Goal: Task Accomplishment & Management: Manage account settings

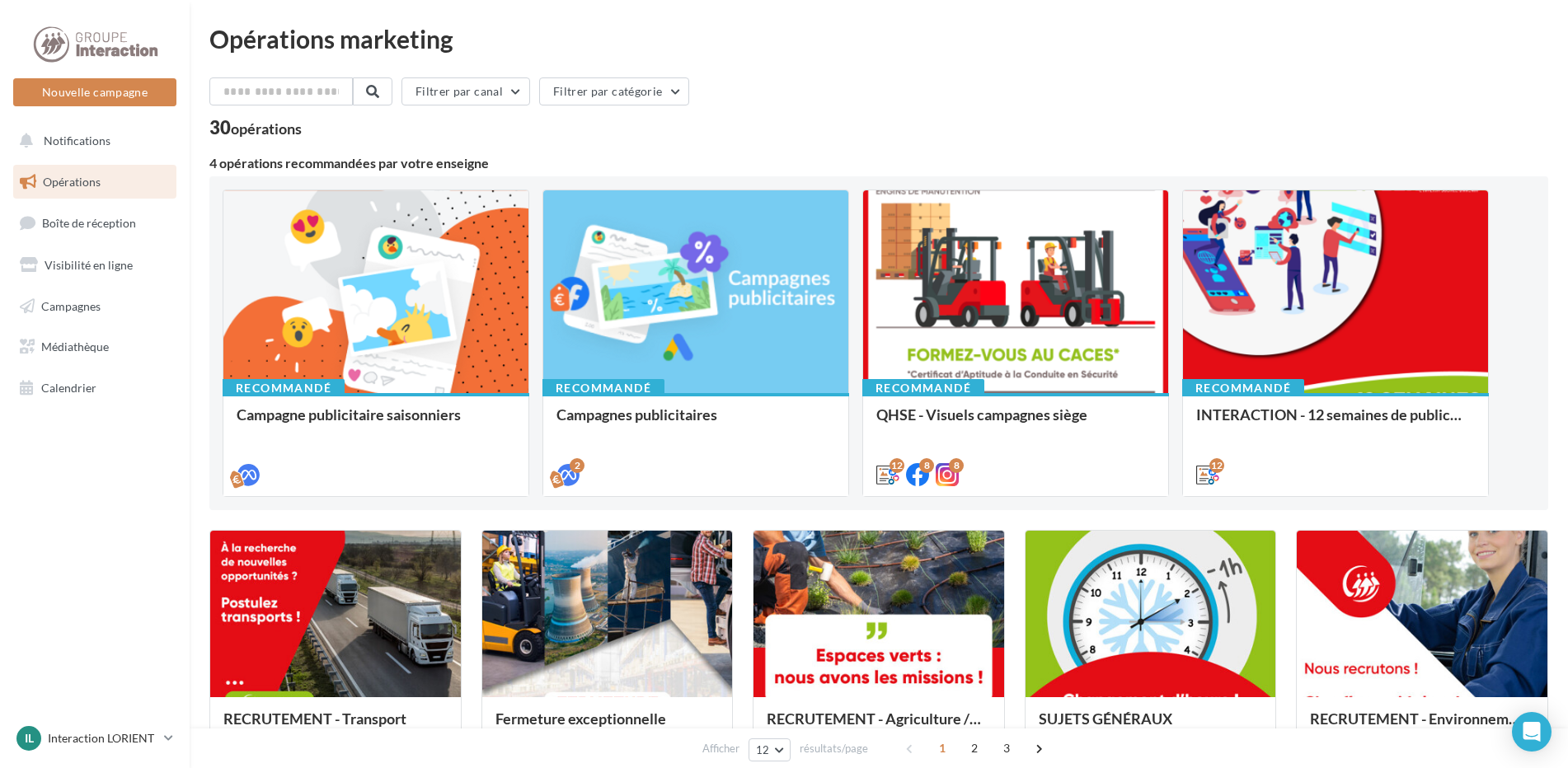
click at [915, 52] on div "Opérations marketing Filtrer par canal Filtrer par catégorie 30 opérations 4 op…" at bounding box center [878, 731] width 1339 height 1410
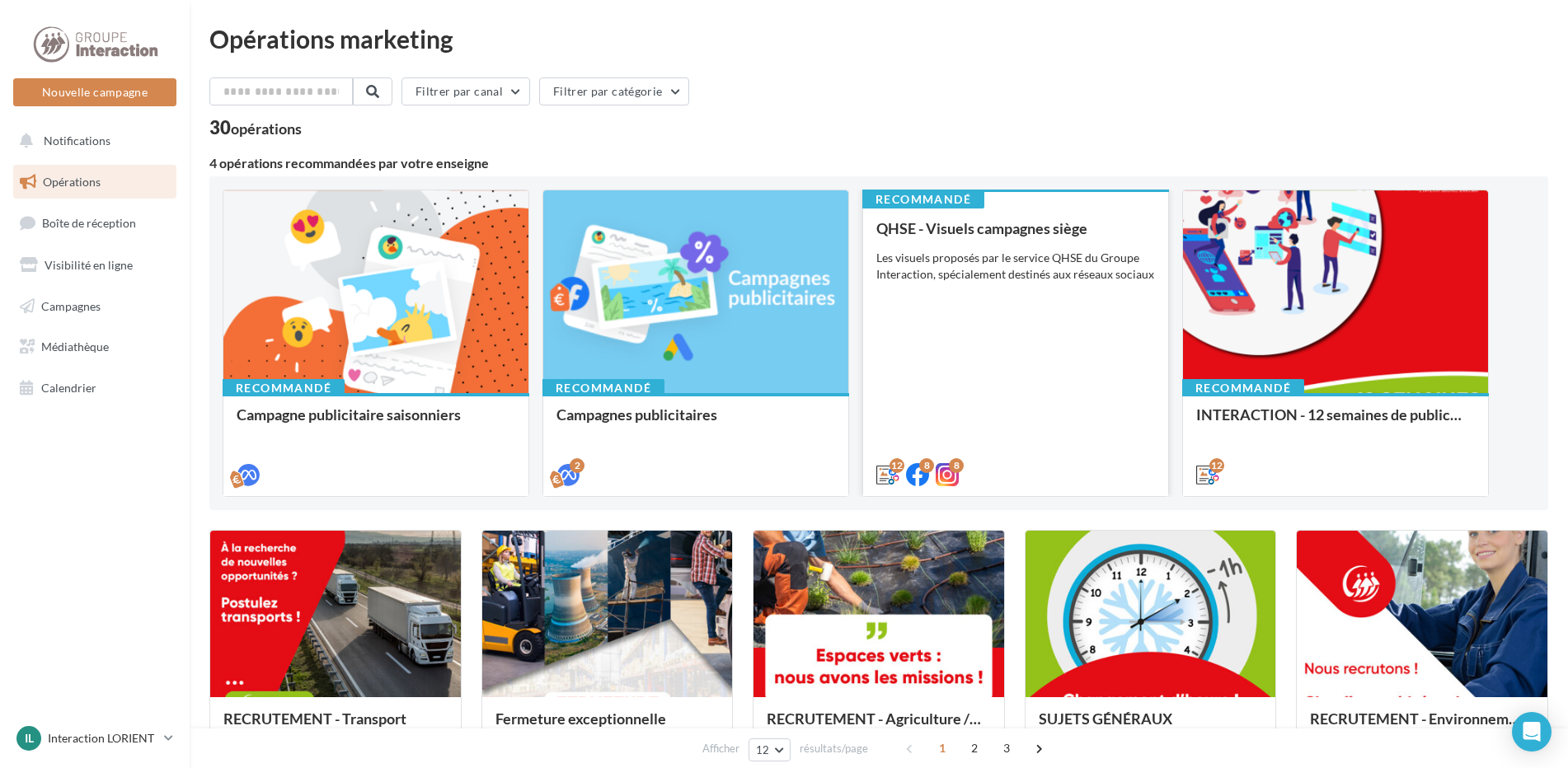
click at [929, 261] on div "Les visuels proposés par le service QHSE du Groupe Interaction, spécialement de…" at bounding box center [1016, 265] width 278 height 33
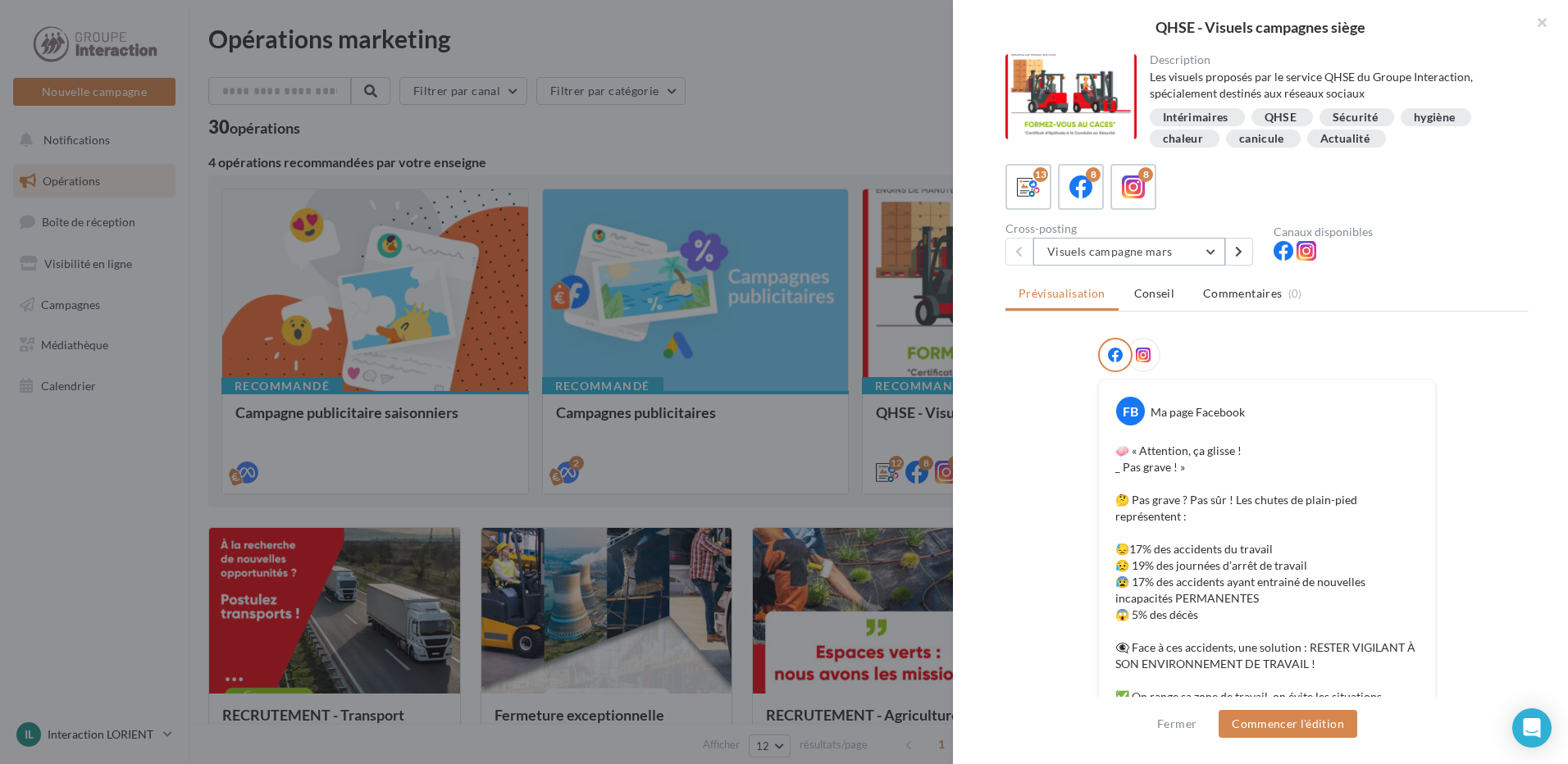
click at [1216, 251] on button "Visuels campagne mars" at bounding box center [1129, 252] width 191 height 28
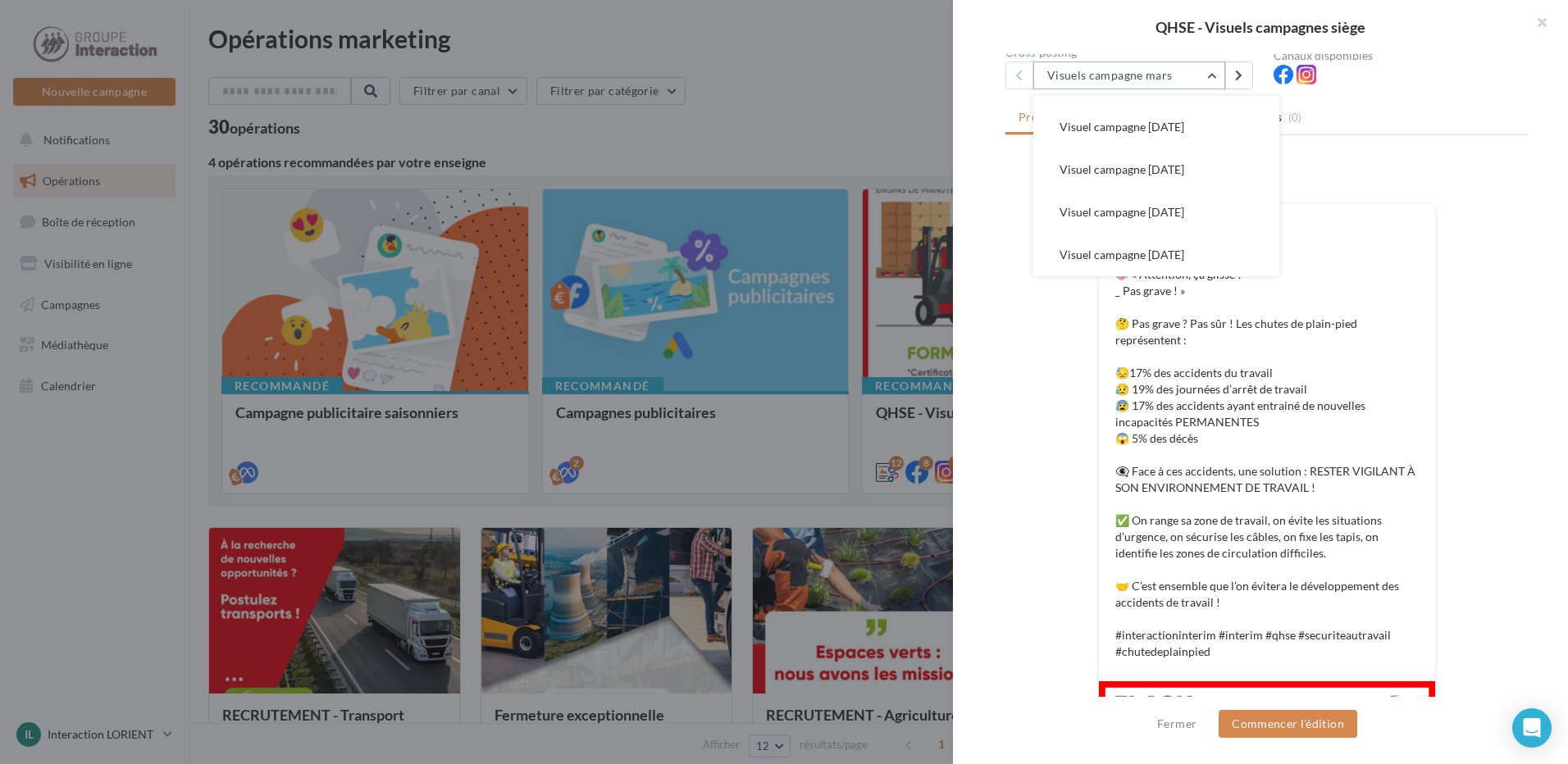
scroll to position [94, 0]
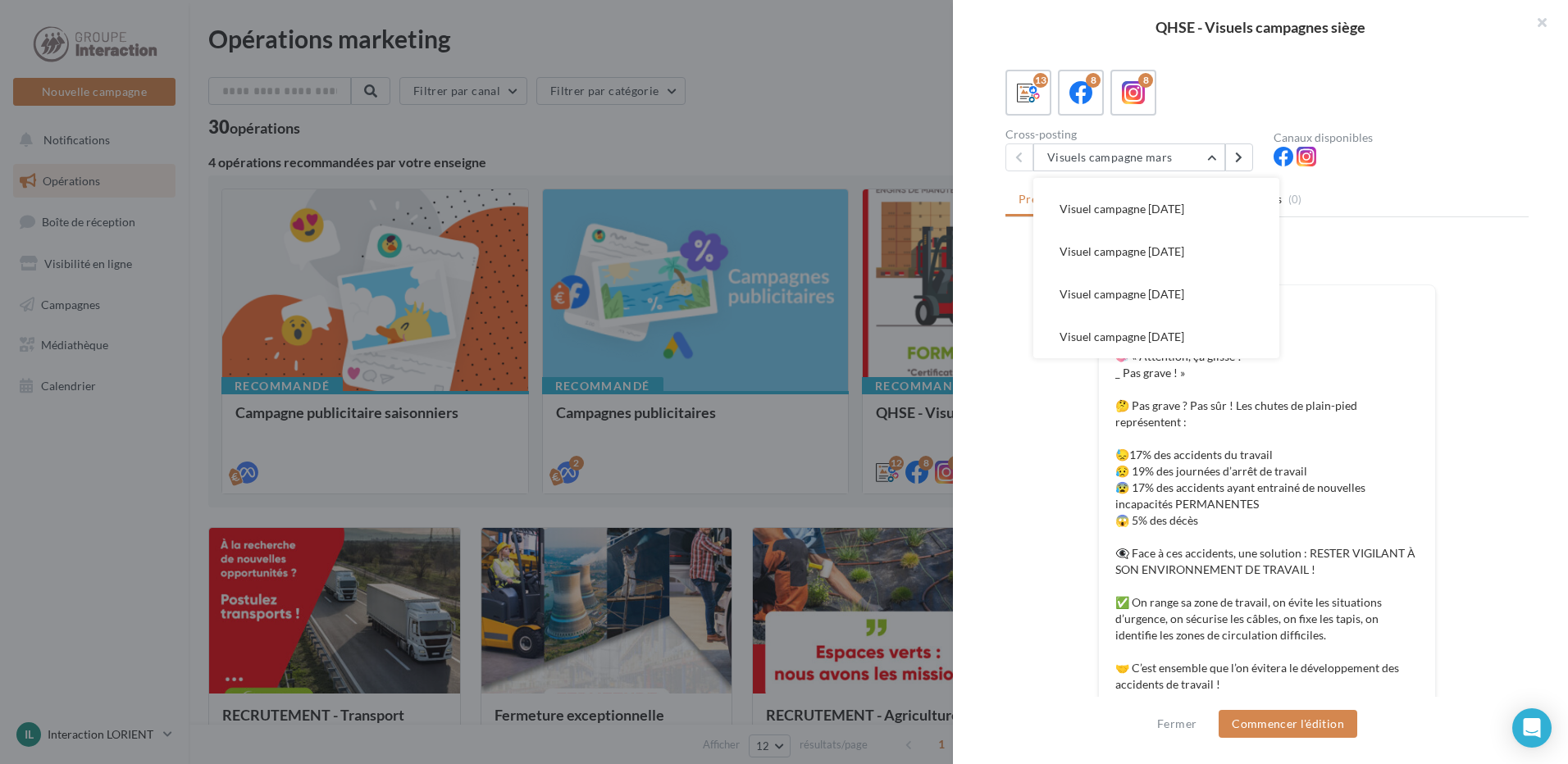
click at [1314, 437] on p "🧼 « Attention, ça glisse ! _ Pas grave ! » 🤔 Pas grave ? Pas sûr ! Les chutes d…" at bounding box center [1267, 546] width 303 height 394
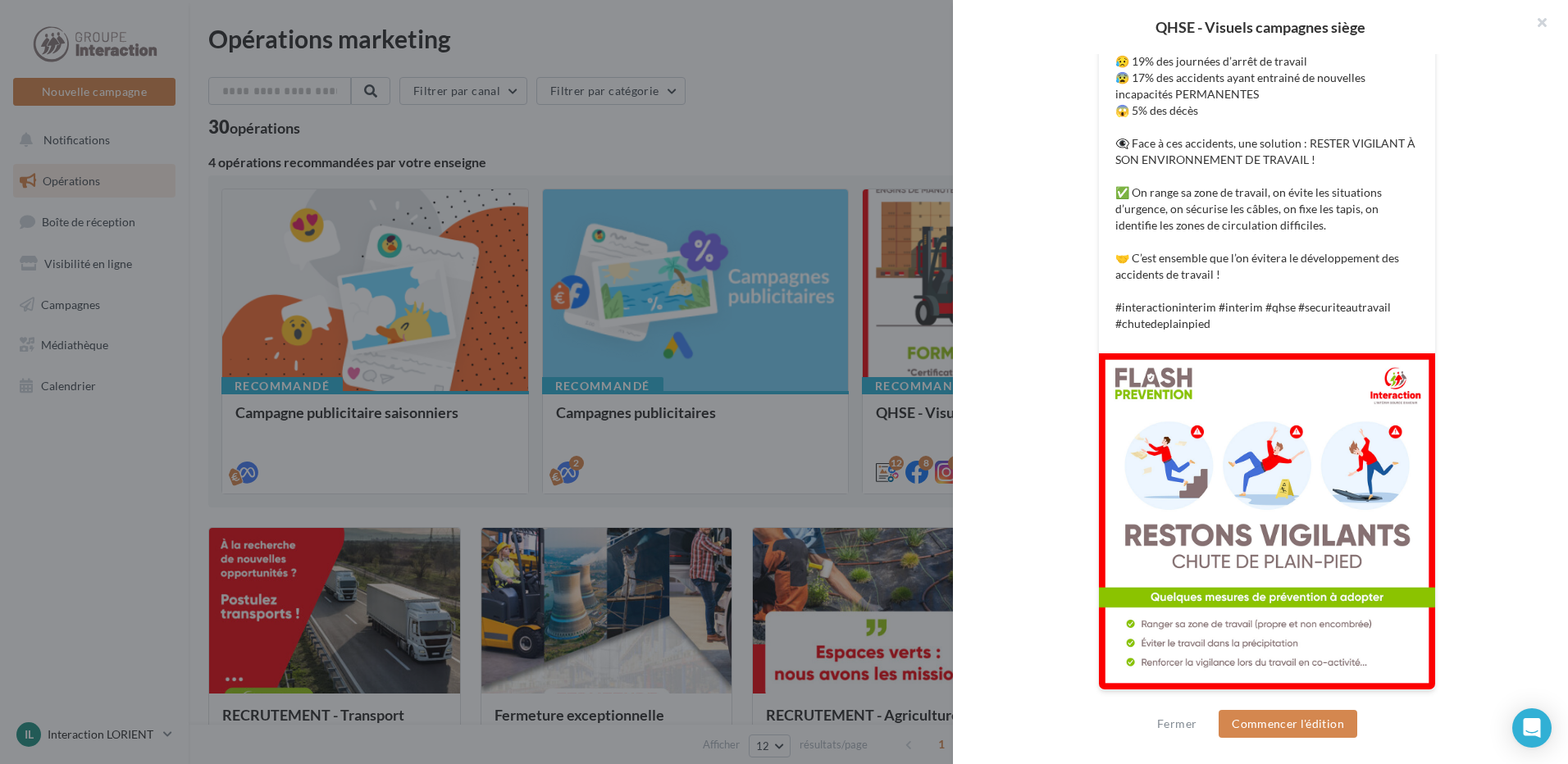
scroll to position [177, 0]
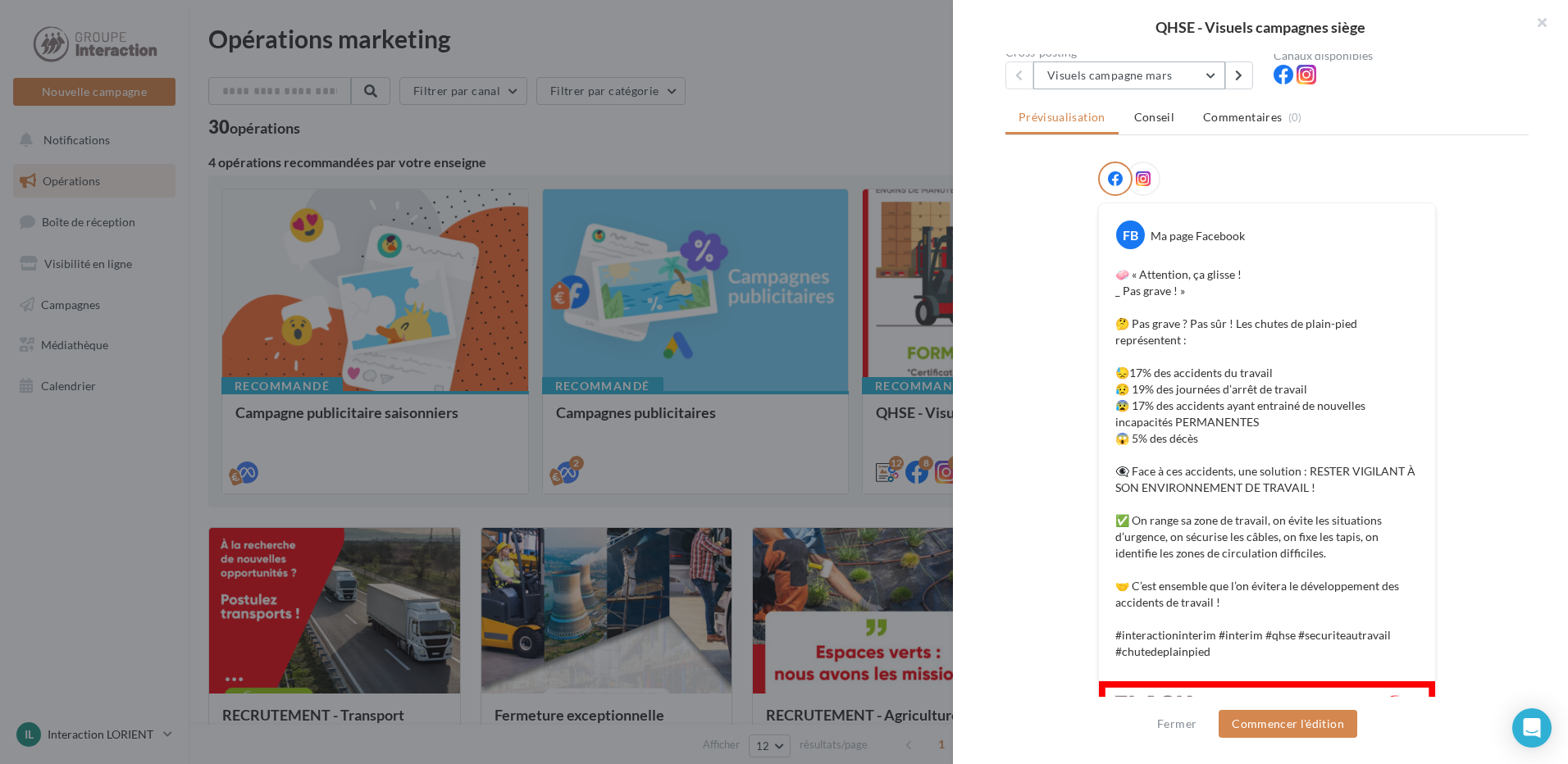
click at [1160, 79] on button "Visuels campagne mars" at bounding box center [1129, 75] width 191 height 28
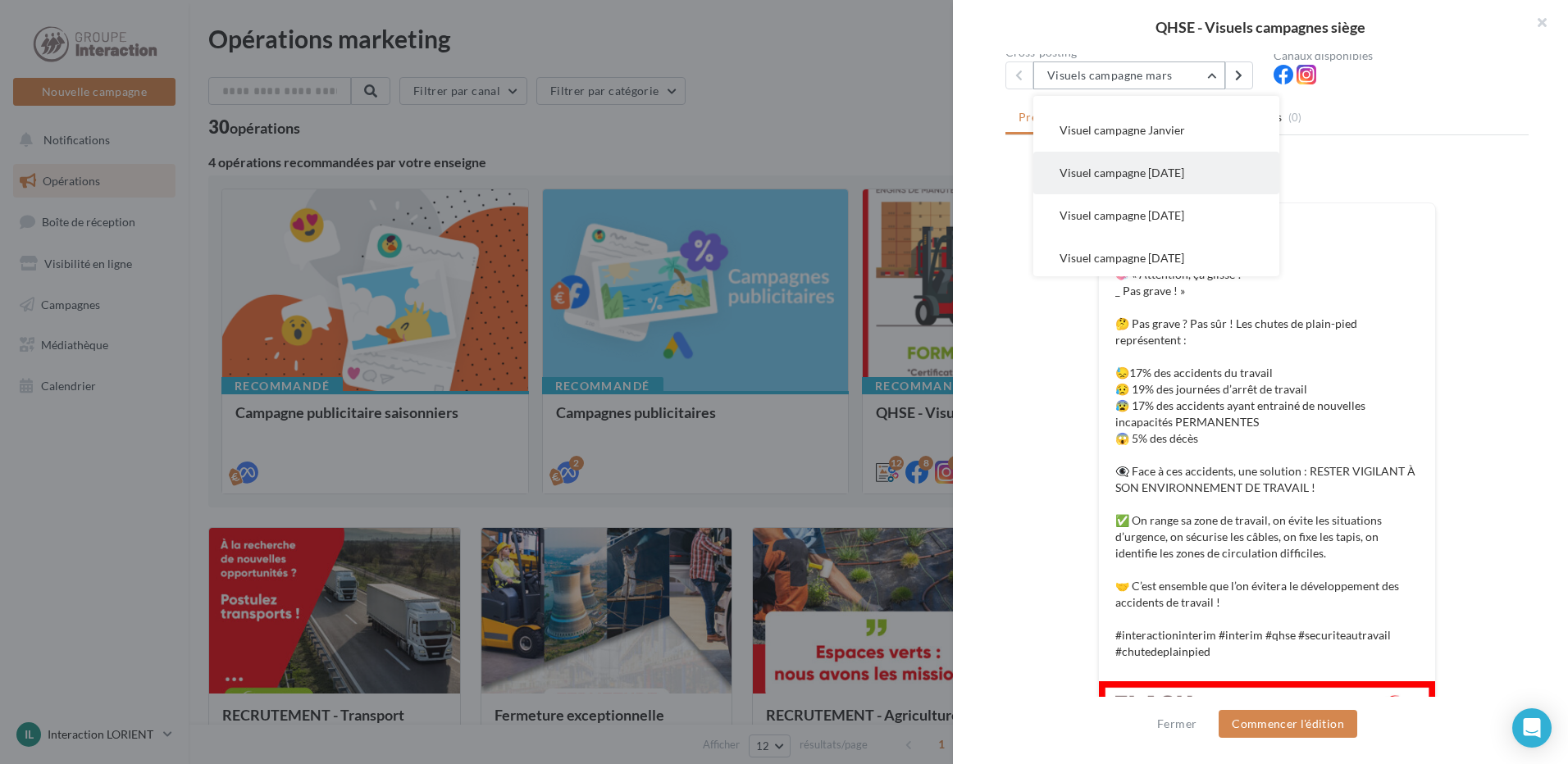
scroll to position [374, 0]
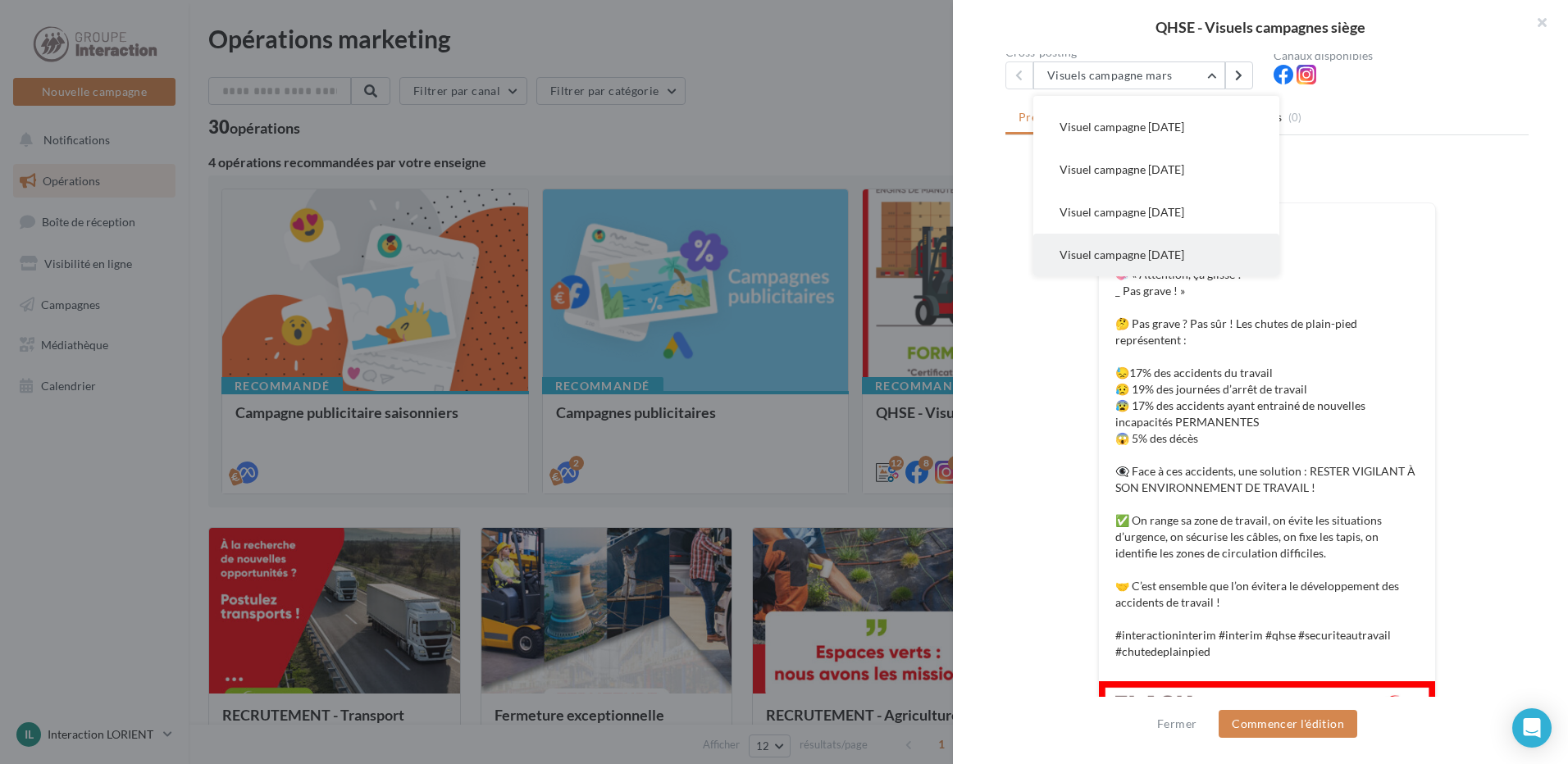
click at [1091, 257] on span "Visuel campagne juin 2025" at bounding box center [1122, 254] width 125 height 14
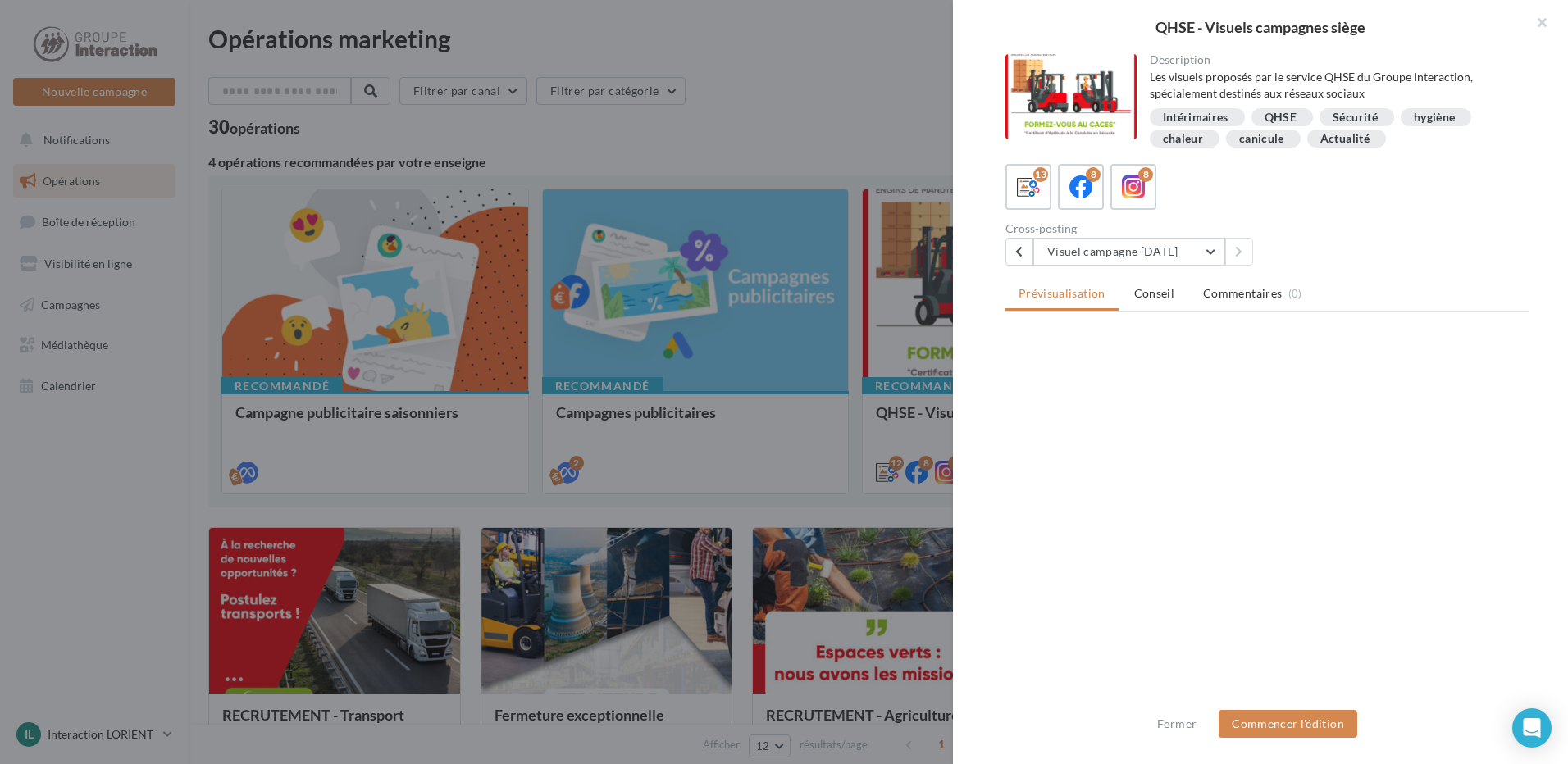
scroll to position [0, 0]
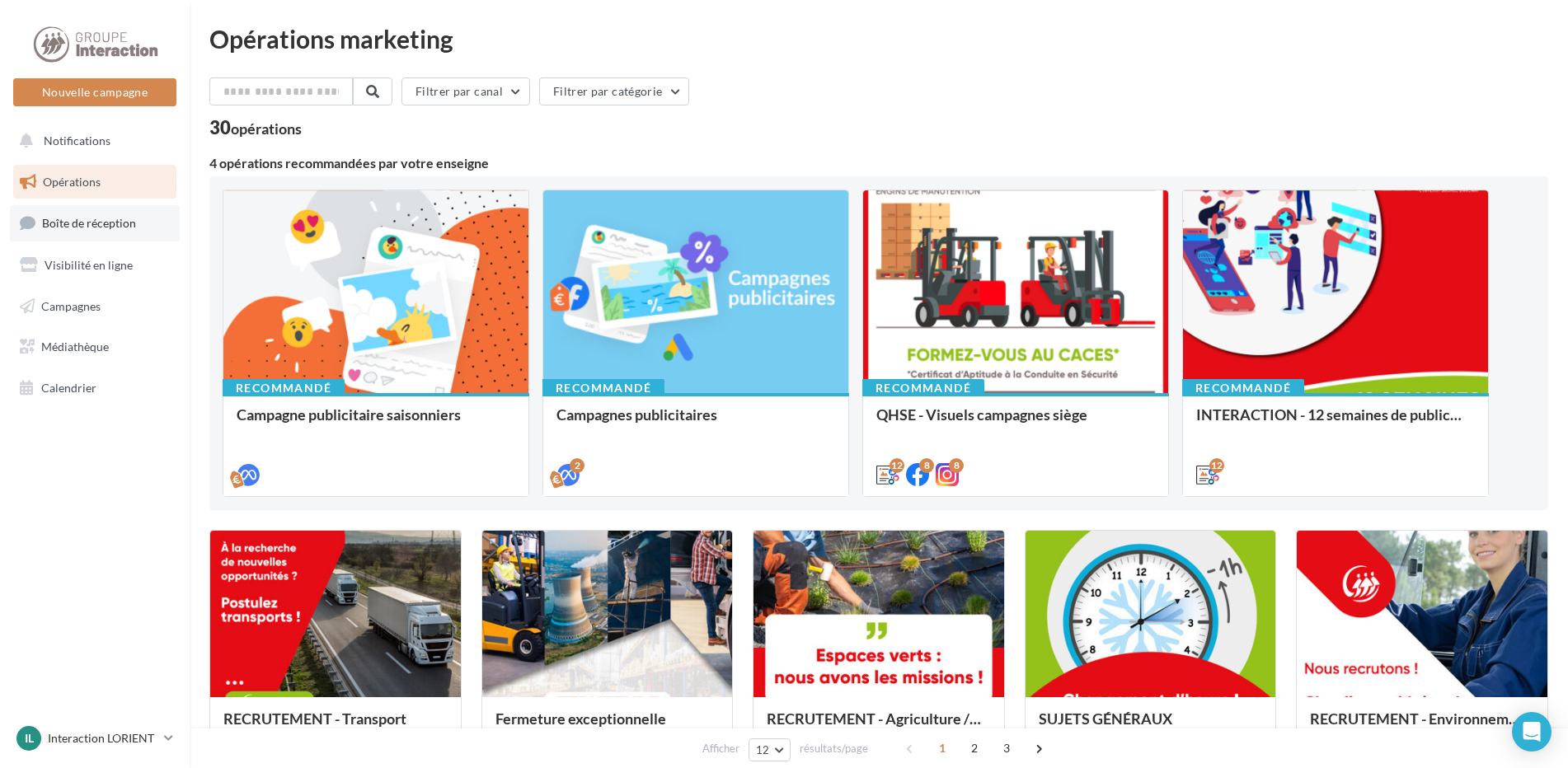
click at [94, 231] on link "Boîte de réception" at bounding box center [95, 223] width 170 height 36
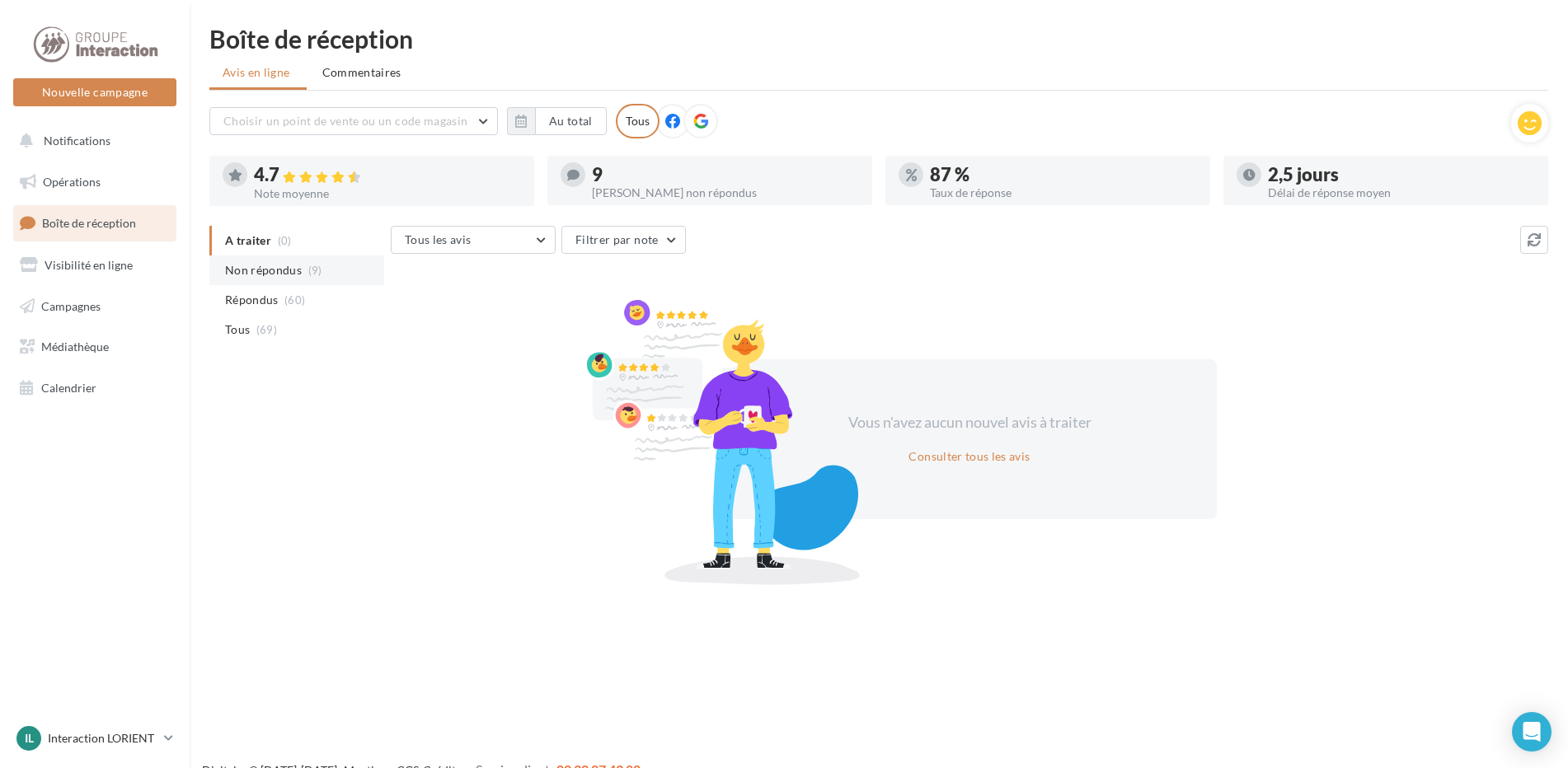
click at [270, 270] on span "Non répondus" at bounding box center [264, 271] width 77 height 17
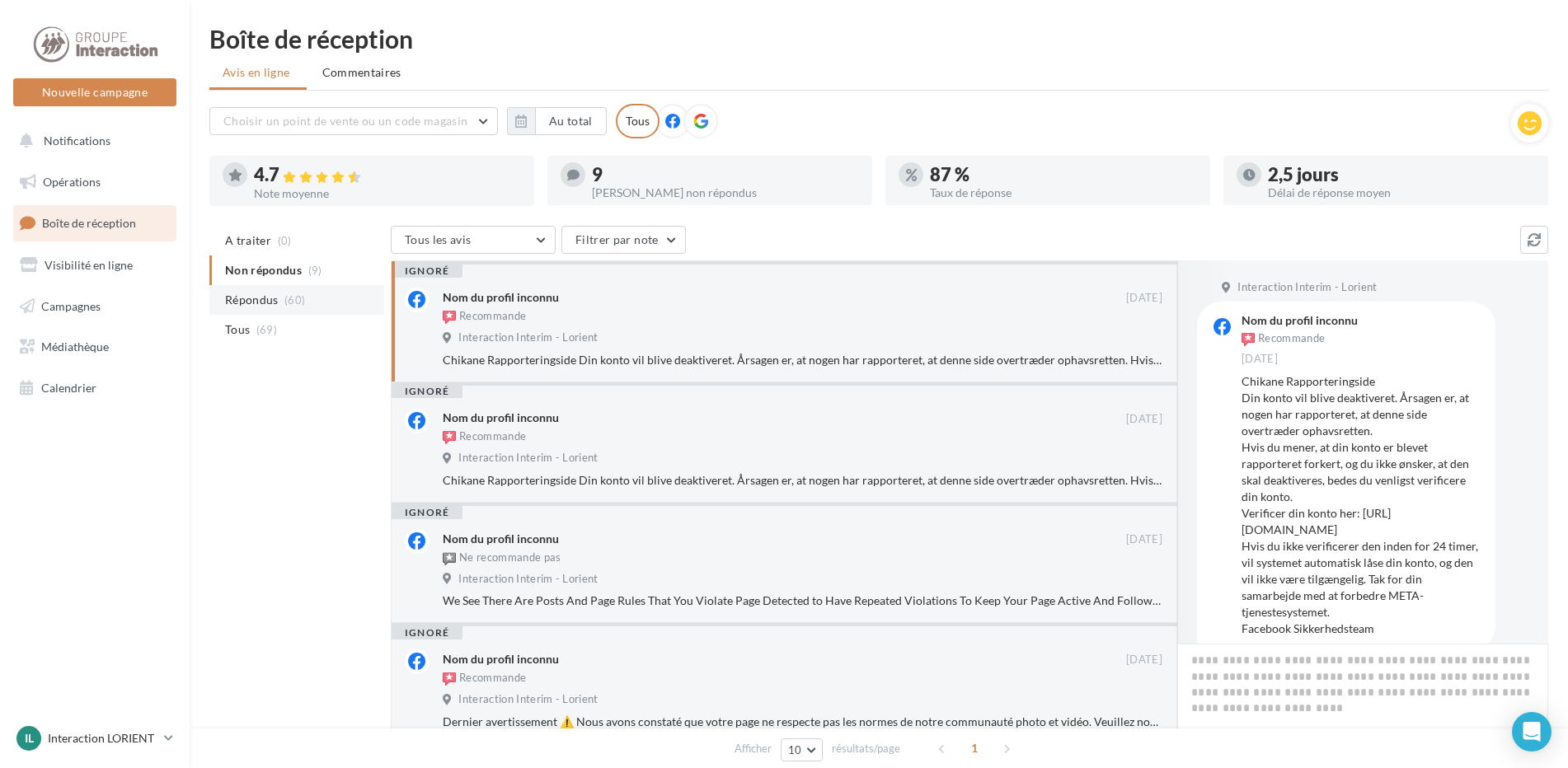
click at [249, 293] on span "Répondus" at bounding box center [251, 300] width 53 height 17
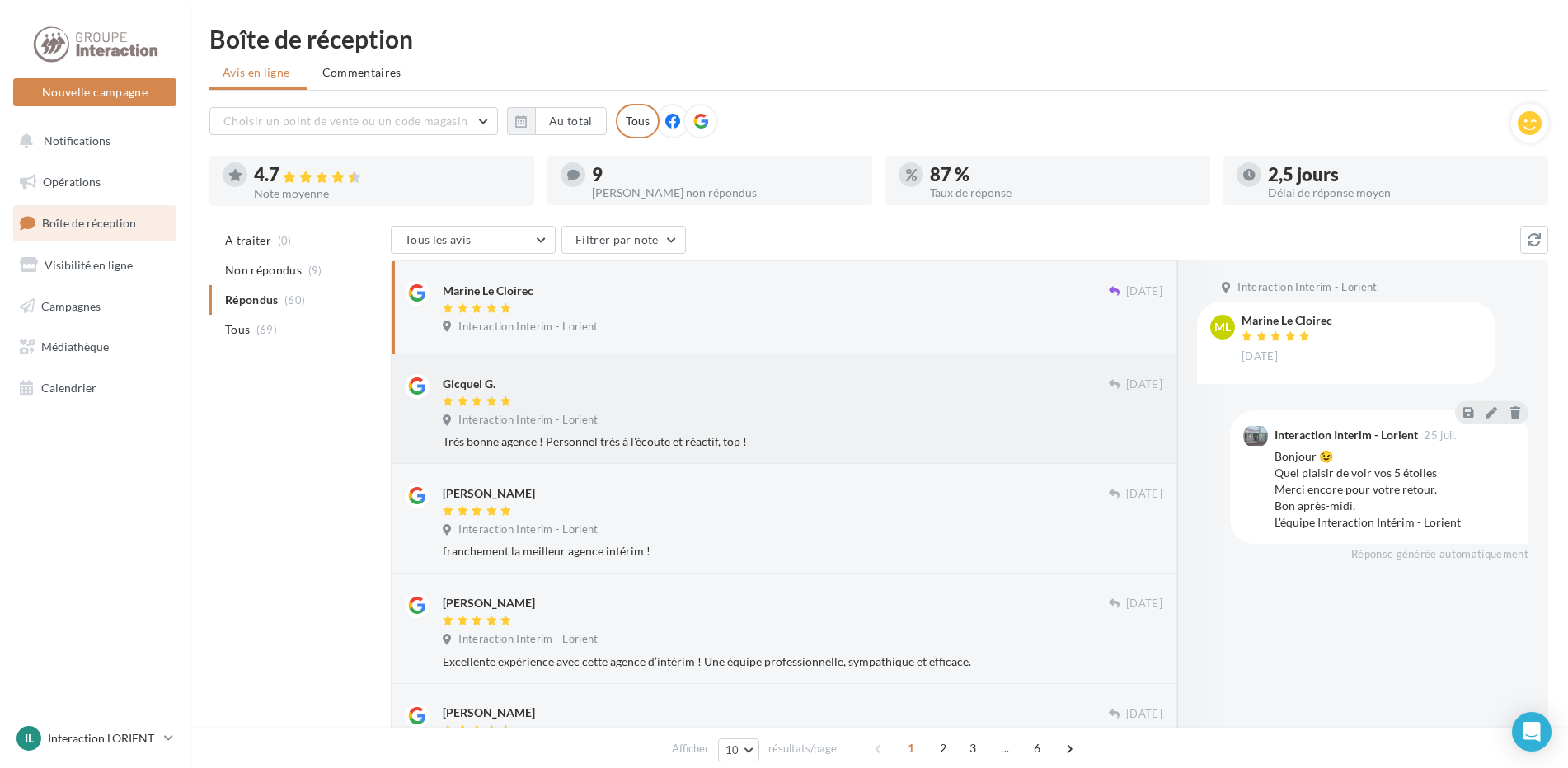
click at [677, 402] on div at bounding box center [776, 403] width 666 height 14
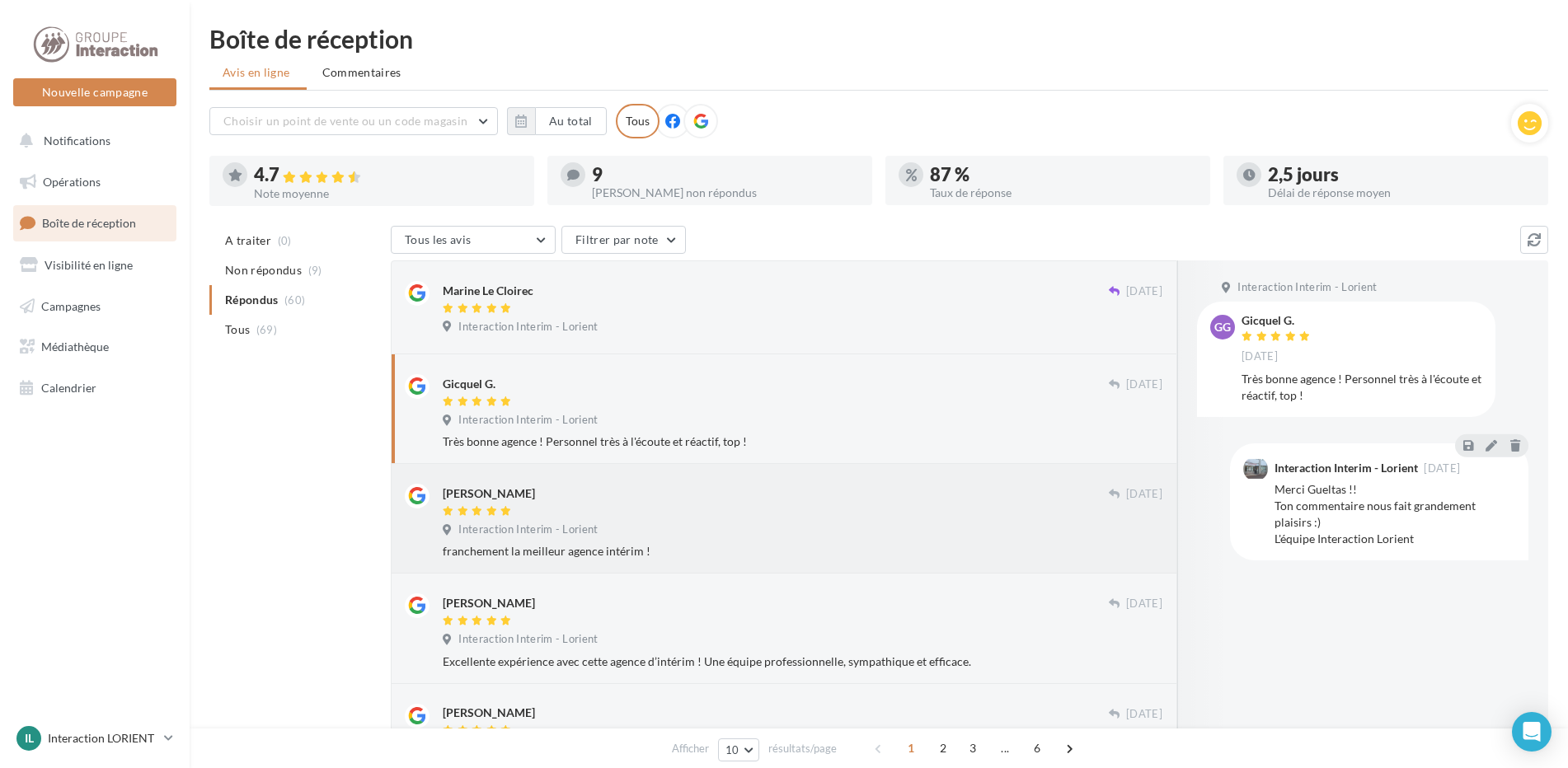
click at [738, 515] on div at bounding box center [776, 512] width 666 height 14
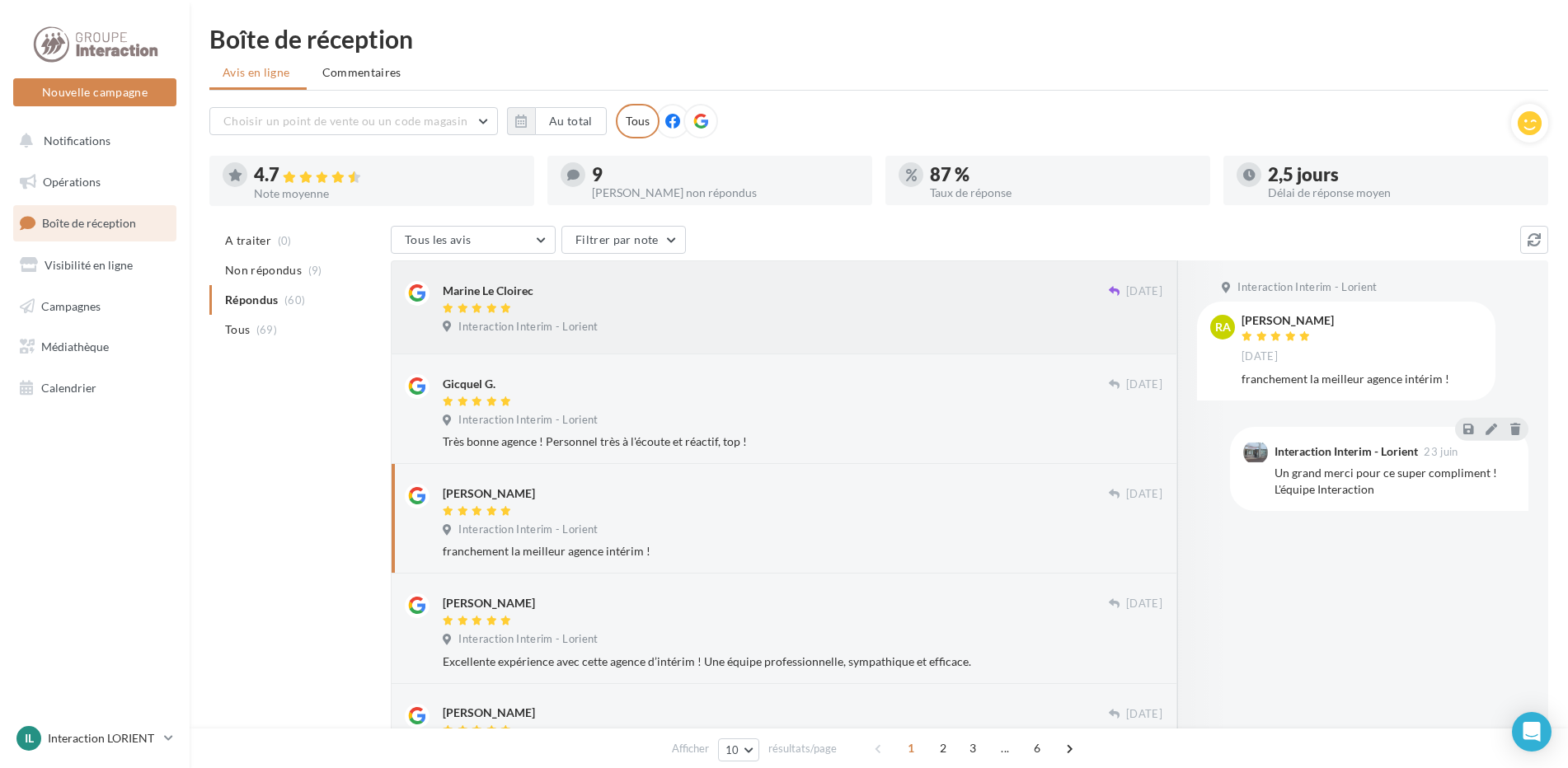
click at [650, 316] on div at bounding box center [776, 309] width 666 height 14
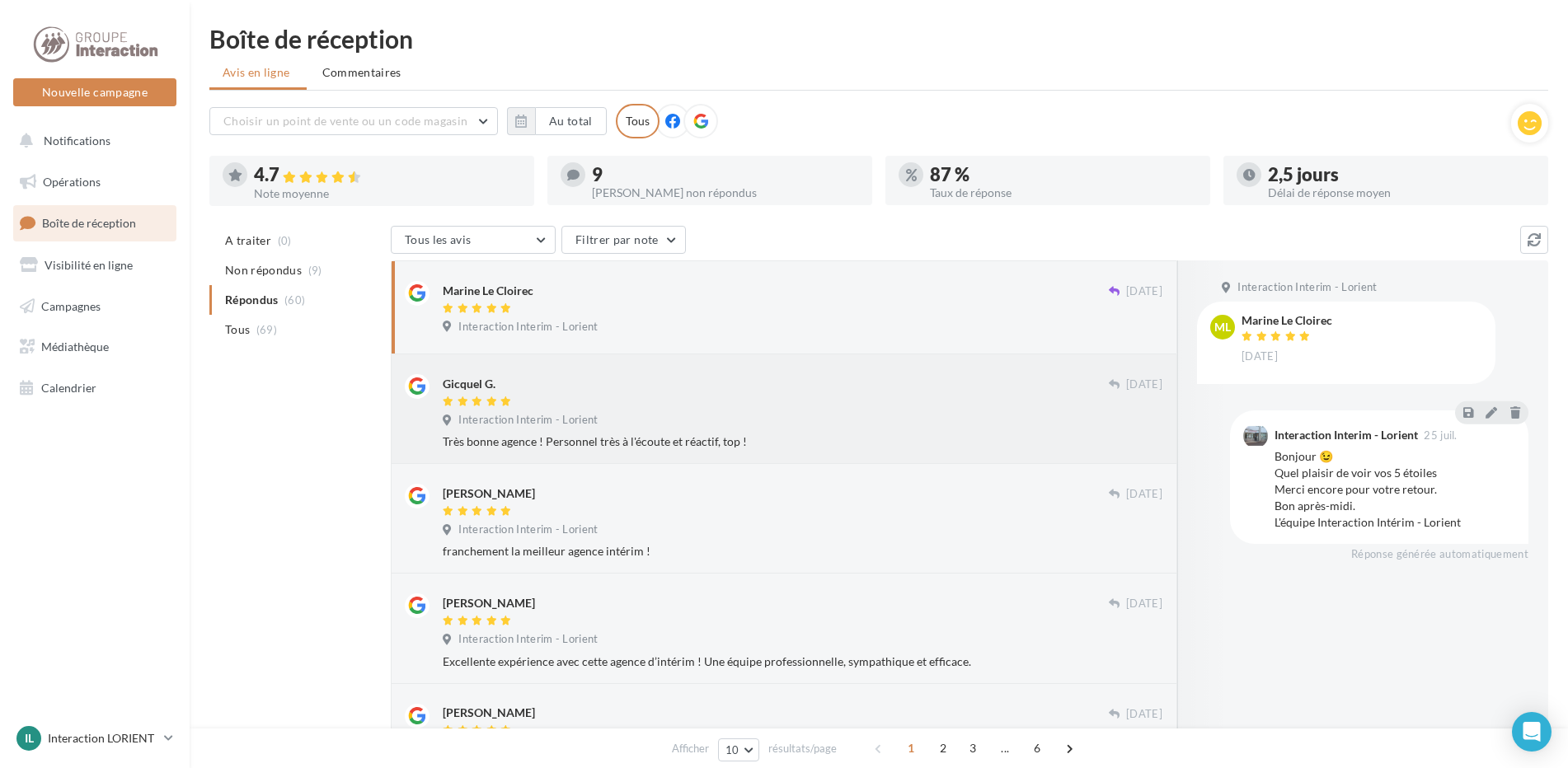
click at [692, 378] on div "Gicquel G." at bounding box center [776, 383] width 666 height 18
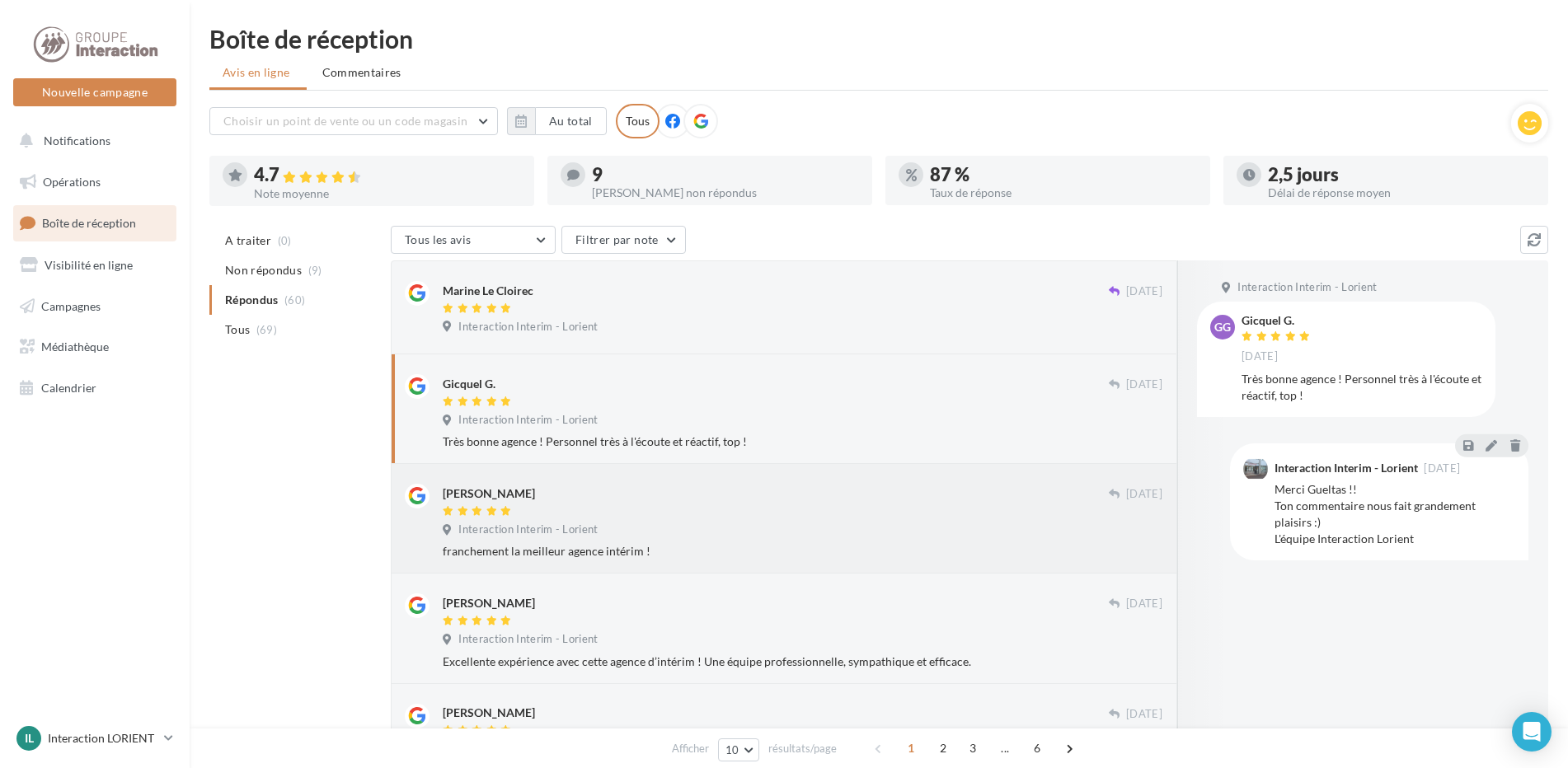
click at [700, 498] on div "[PERSON_NAME]" at bounding box center [776, 492] width 666 height 18
